Goal: Transaction & Acquisition: Purchase product/service

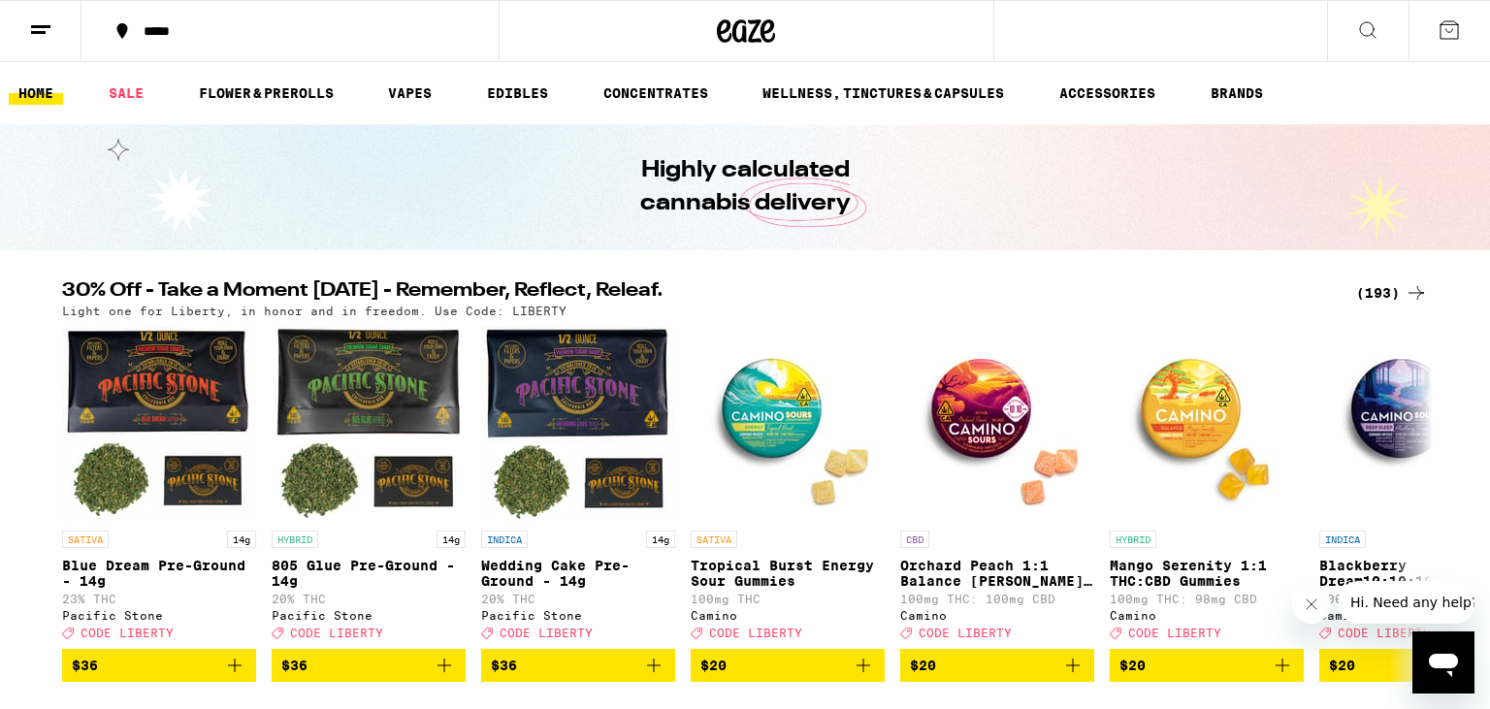
click at [1384, 301] on div "(193)" at bounding box center [1392, 292] width 72 height 23
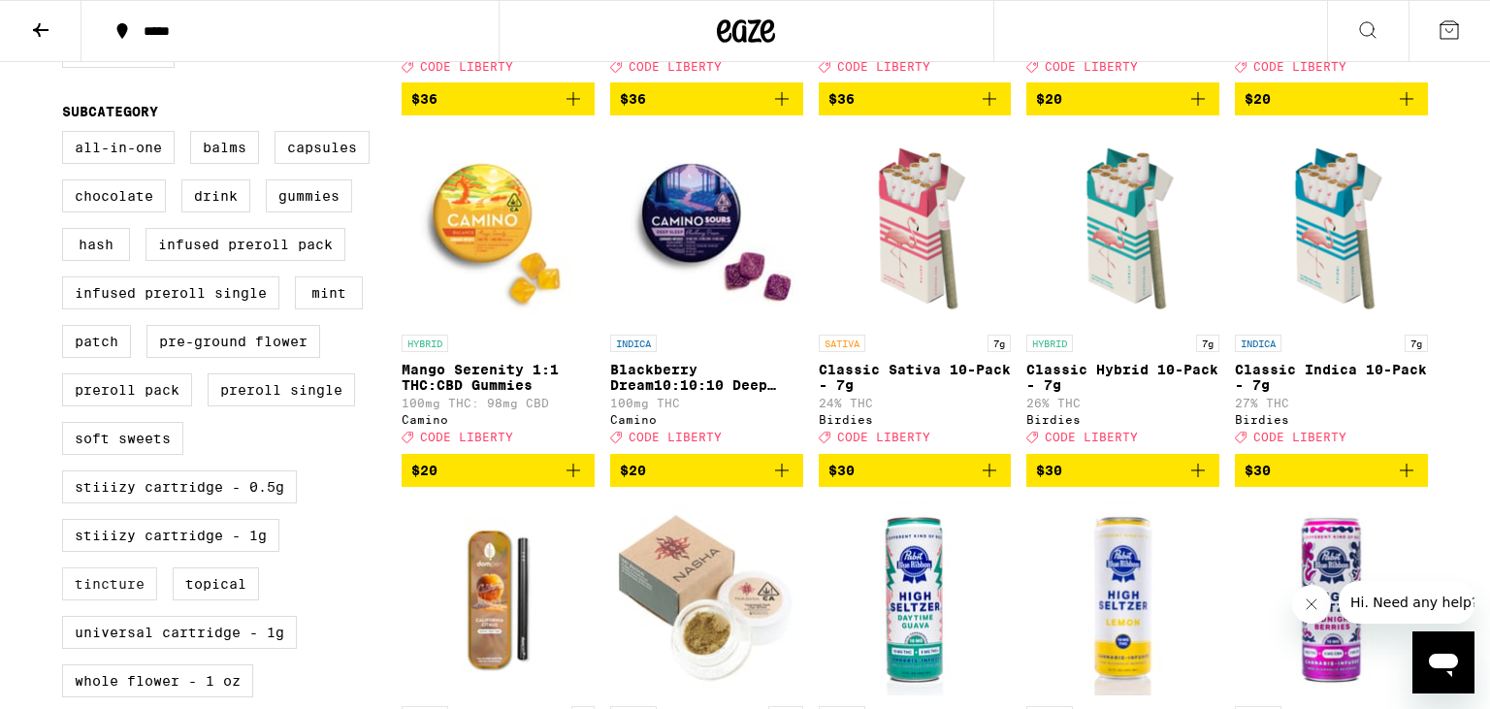
scroll to position [614, 0]
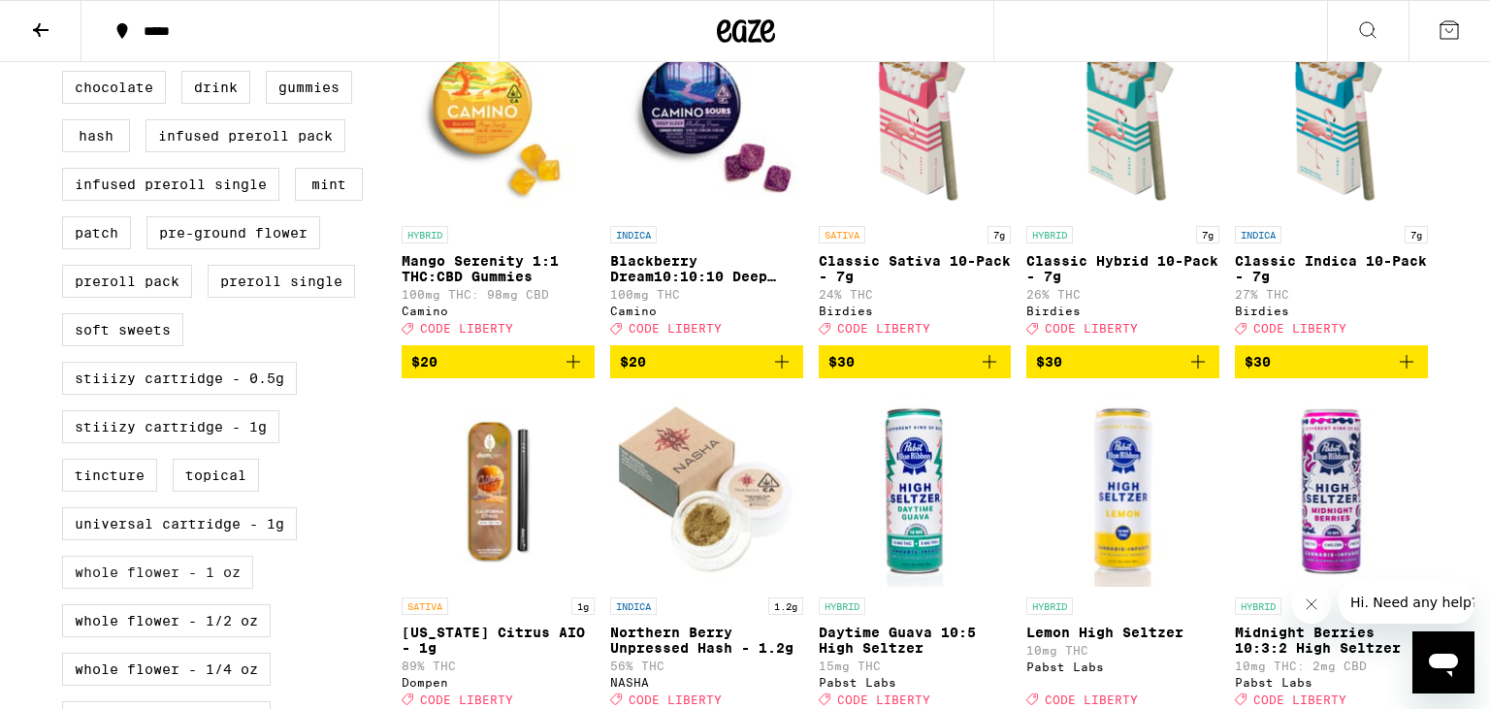
click at [203, 589] on label "Whole Flower - 1 oz" at bounding box center [157, 572] width 191 height 33
click at [67, 26] on input "Whole Flower - 1 oz" at bounding box center [66, 25] width 1 height 1
checkbox input "true"
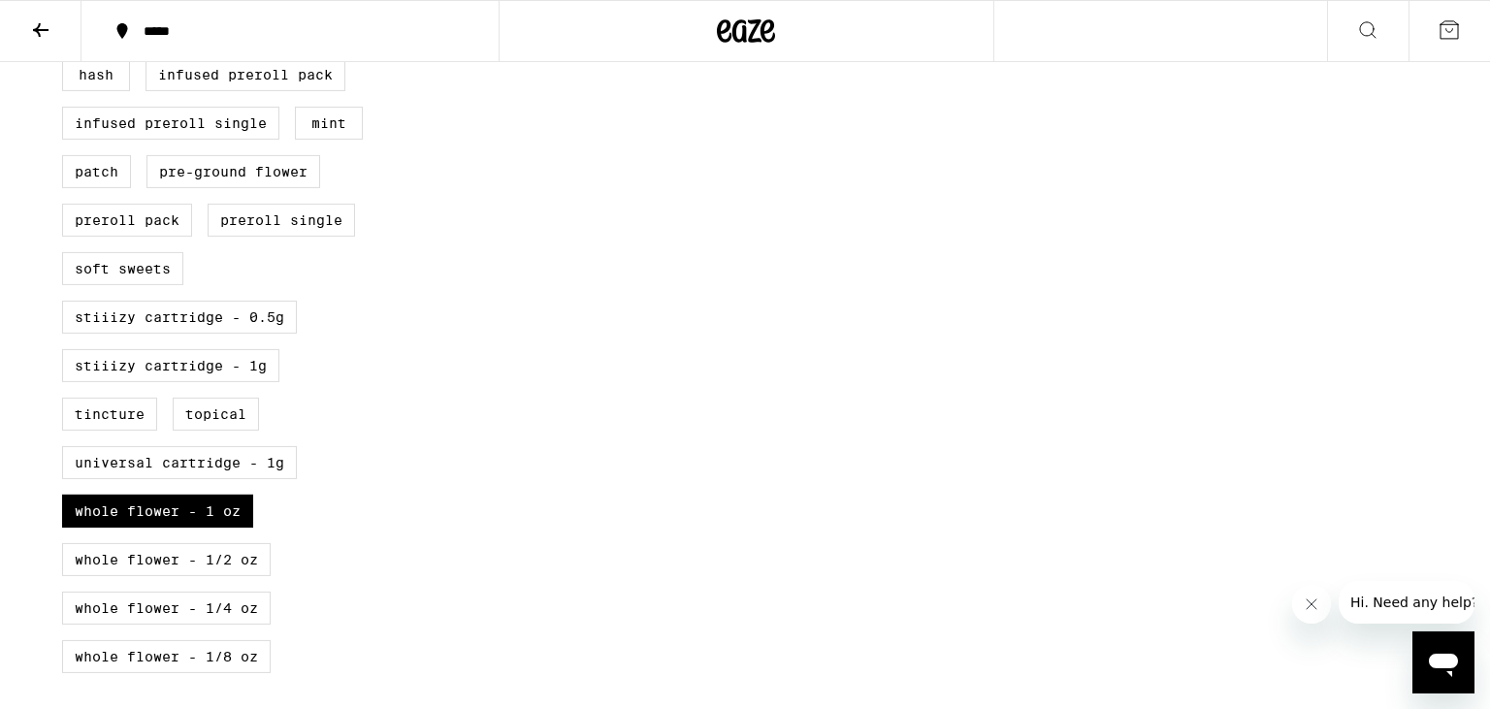
scroll to position [717, 0]
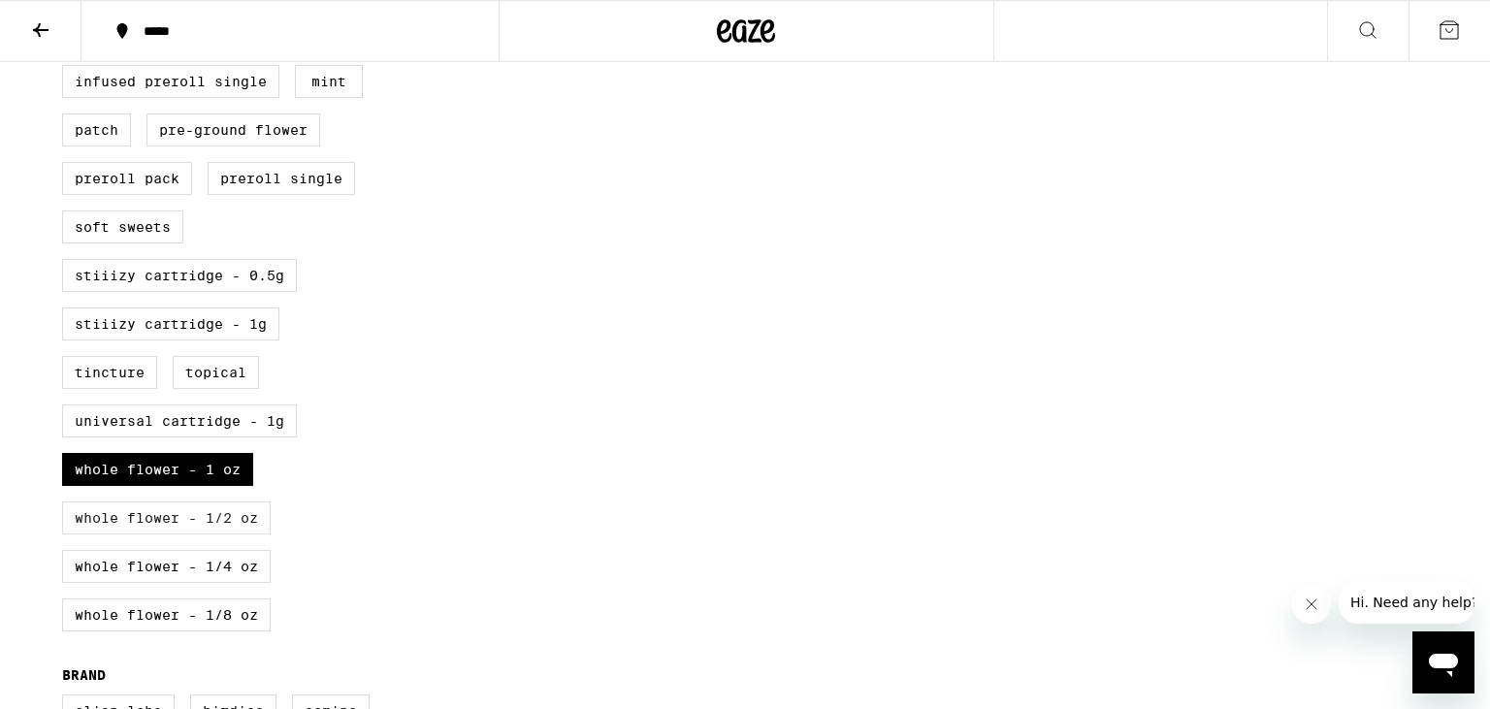
click at [197, 535] on label "Whole Flower - 1/2 oz" at bounding box center [166, 518] width 209 height 33
checkbox input "true"
